Goal: Information Seeking & Learning: Learn about a topic

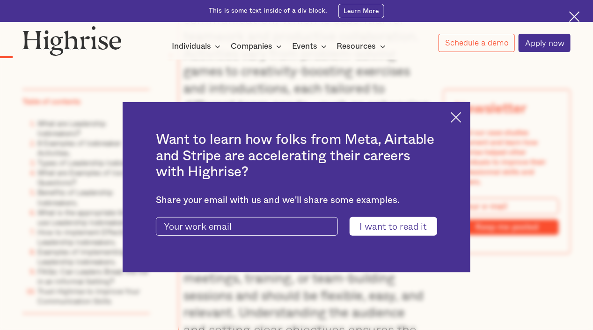
scroll to position [930, 0]
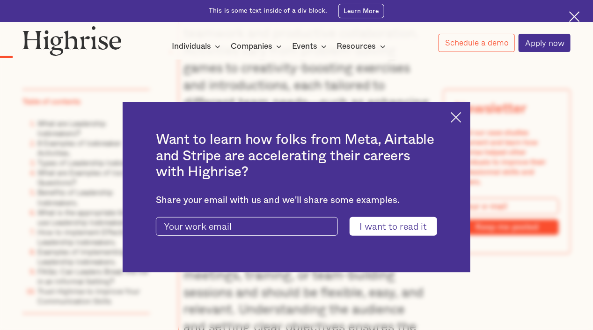
click at [462, 117] on img at bounding box center [456, 117] width 11 height 11
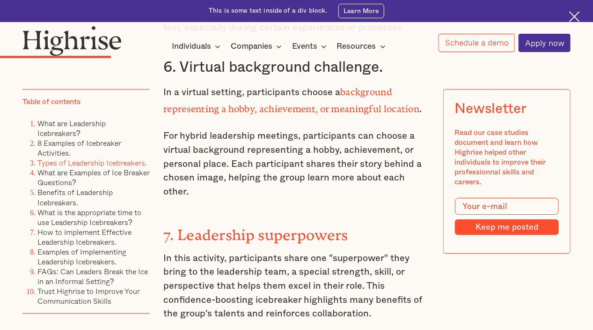
scroll to position [2531, 0]
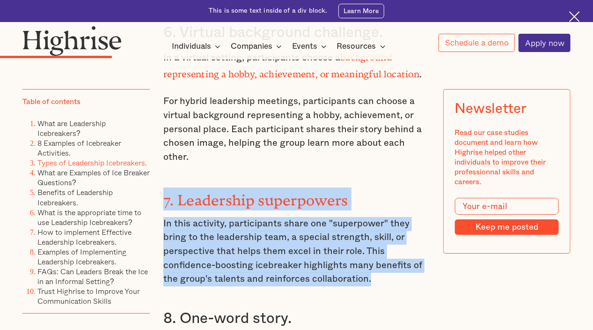
drag, startPoint x: 402, startPoint y: 258, endPoint x: 159, endPoint y: 180, distance: 255.5
copy div "7. Leadership superpowers In this activity, participants share one "superpower"…"
click at [51, 241] on link "How to implement Effective Leadership Icebreakers." at bounding box center [84, 236] width 94 height 21
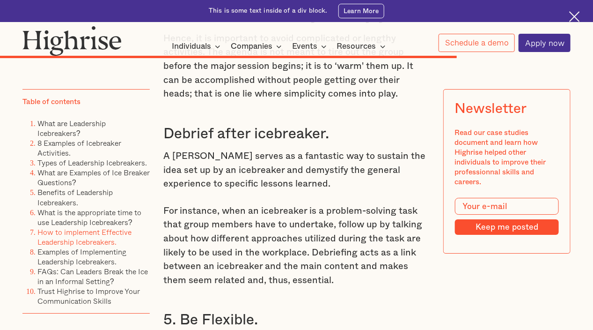
scroll to position [8041, 0]
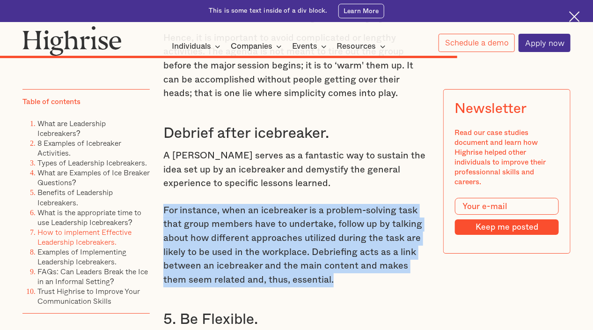
drag, startPoint x: 326, startPoint y: 223, endPoint x: 159, endPoint y: 155, distance: 180.0
click at [330, 220] on p "For instance, when an icebreaker is a problem-solving task that group members h…" at bounding box center [296, 245] width 266 height 83
click at [314, 218] on p "For instance, when an icebreaker is a problem-solving task that group members h…" at bounding box center [296, 245] width 266 height 83
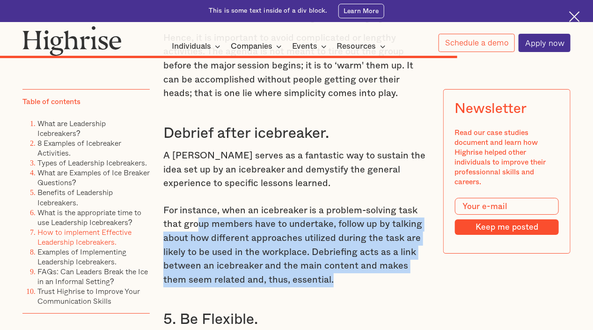
drag, startPoint x: 312, startPoint y: 218, endPoint x: 198, endPoint y: 160, distance: 128.4
click at [198, 204] on p "For instance, when an icebreaker is a problem-solving task that group members h…" at bounding box center [296, 245] width 266 height 83
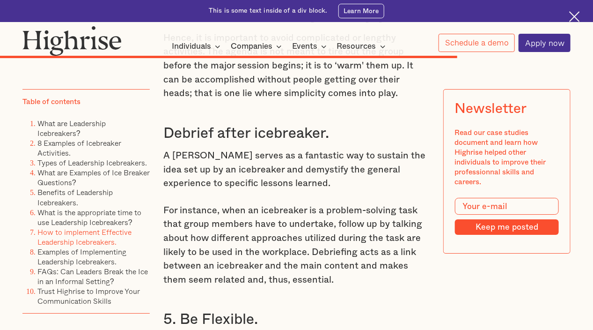
drag, startPoint x: 198, startPoint y: 160, endPoint x: 298, endPoint y: 136, distance: 103.4
click at [298, 136] on div "What is the appropriate time to use Leadership Icebreakers? Leadership icebreak…" at bounding box center [296, 8] width 266 height 3471
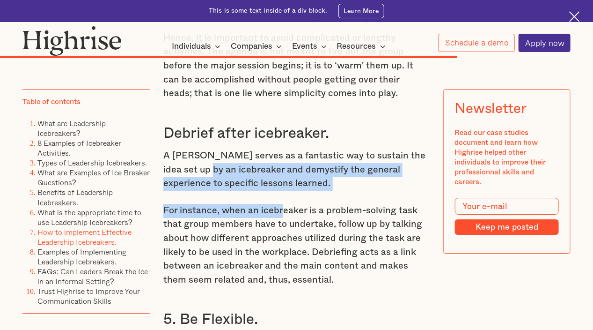
drag, startPoint x: 280, startPoint y: 132, endPoint x: 187, endPoint y: 107, distance: 96.0
click at [187, 107] on div "What is the appropriate time to use Leadership Icebreakers? Leadership icebreak…" at bounding box center [296, 8] width 266 height 3471
drag, startPoint x: 187, startPoint y: 107, endPoint x: 293, endPoint y: 121, distance: 106.7
click at [293, 149] on p "A [PERSON_NAME] serves as a fantastic way to sustain the idea set up by an iceb…" at bounding box center [296, 170] width 266 height 42
click at [283, 149] on p "A [PERSON_NAME] serves as a fantastic way to sustain the idea set up by an iceb…" at bounding box center [296, 170] width 266 height 42
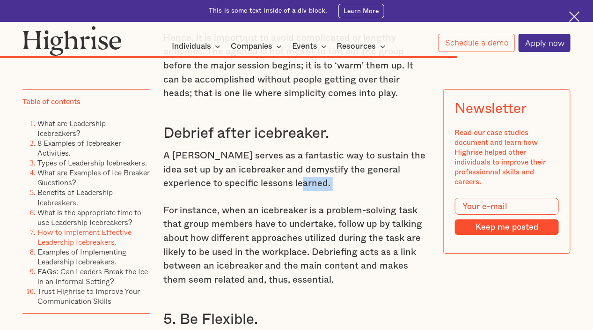
click at [283, 149] on p "A [PERSON_NAME] serves as a fantastic way to sustain the idea set up by an iceb…" at bounding box center [296, 170] width 266 height 42
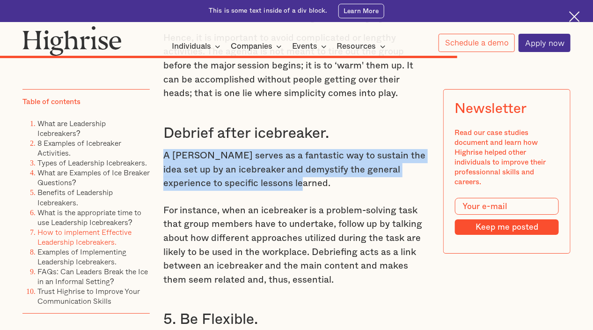
drag, startPoint x: 164, startPoint y: 95, endPoint x: 281, endPoint y: 120, distance: 120.3
click at [281, 149] on p "A [PERSON_NAME] serves as a fantastic way to sustain the idea set up by an iceb…" at bounding box center [296, 170] width 266 height 42
copy p "A [PERSON_NAME] serves as a fantastic way to sustain the idea set up by an iceb…"
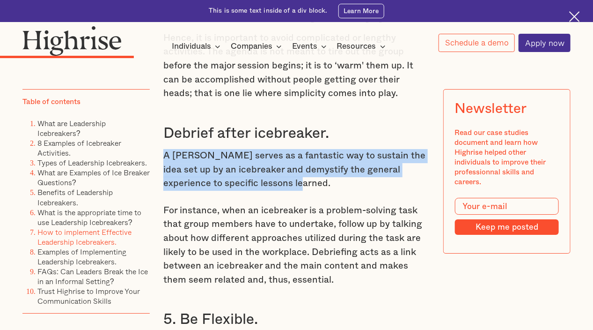
scroll to position [2531, 0]
